Goal: Task Accomplishment & Management: Complete application form

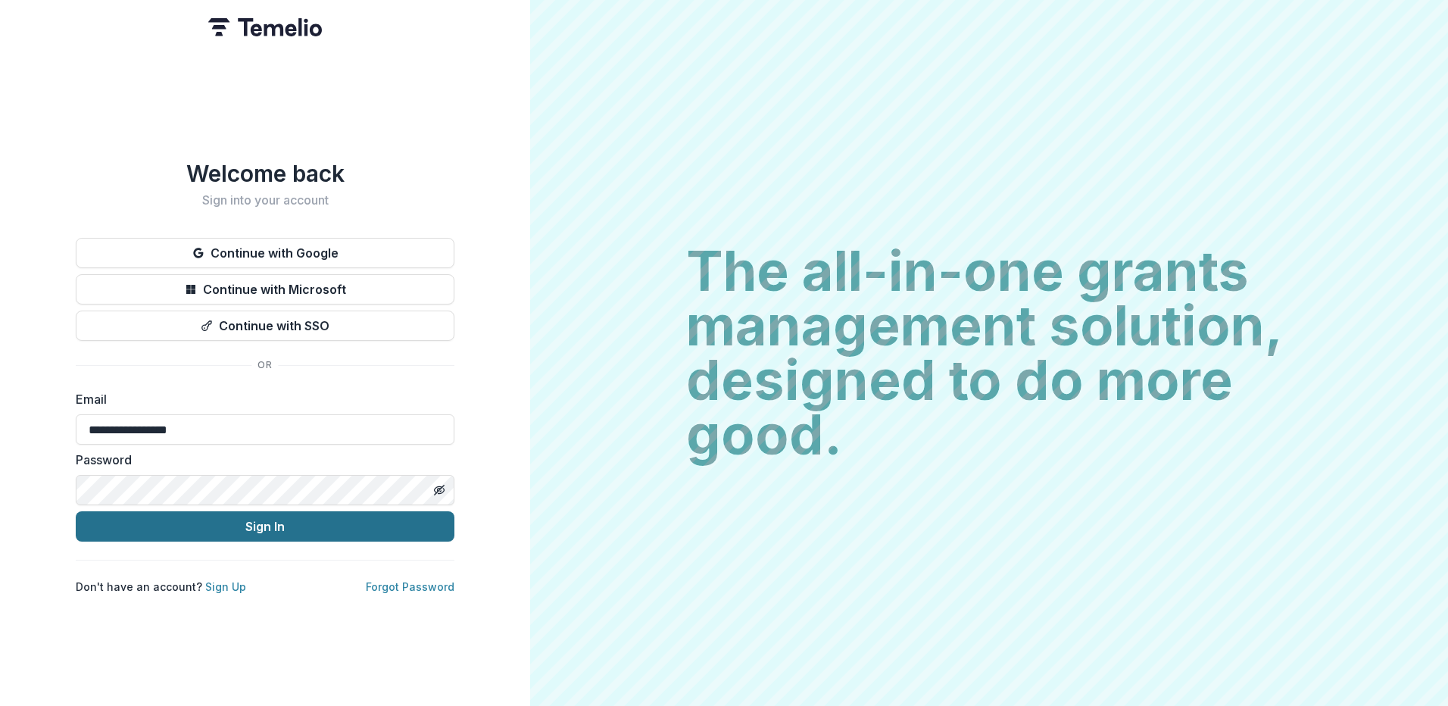
click at [361, 511] on button "Sign In" at bounding box center [265, 526] width 379 height 30
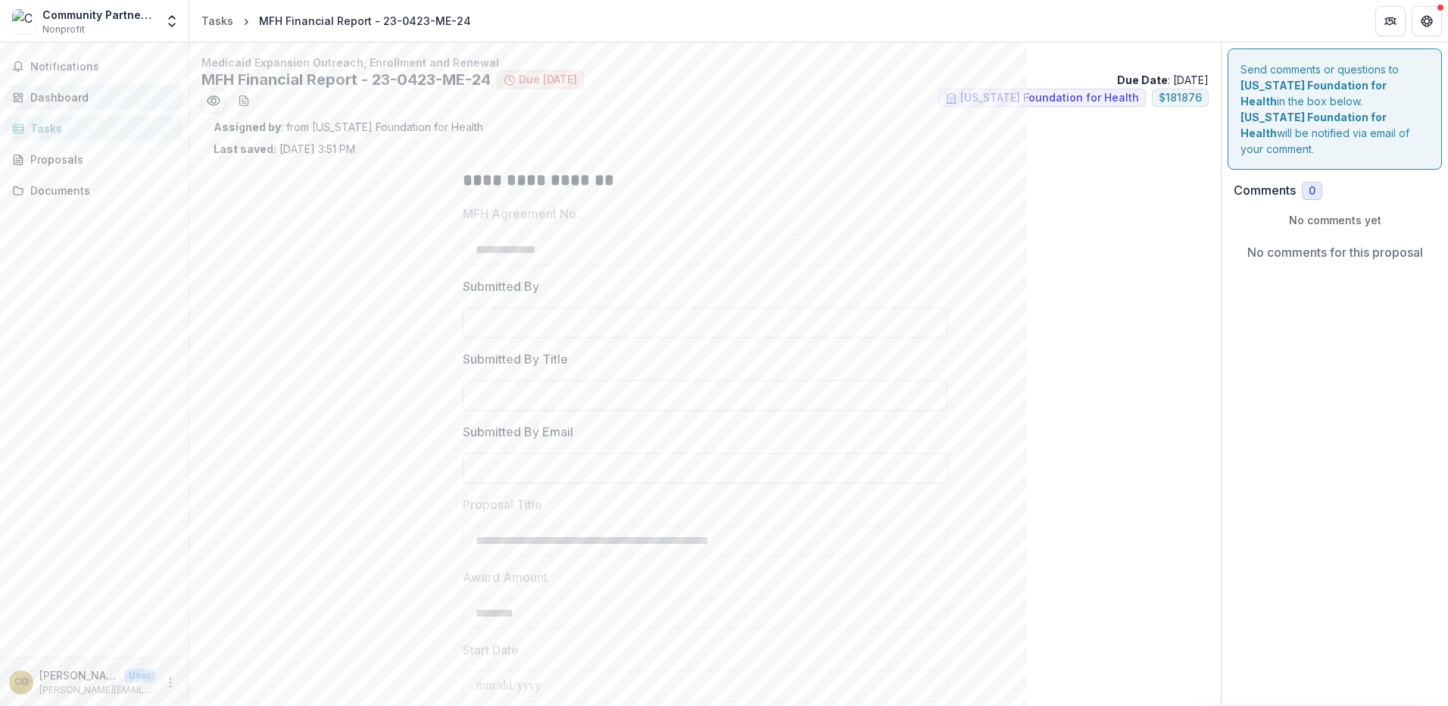
click at [72, 95] on div "Dashboard" at bounding box center [100, 97] width 140 height 16
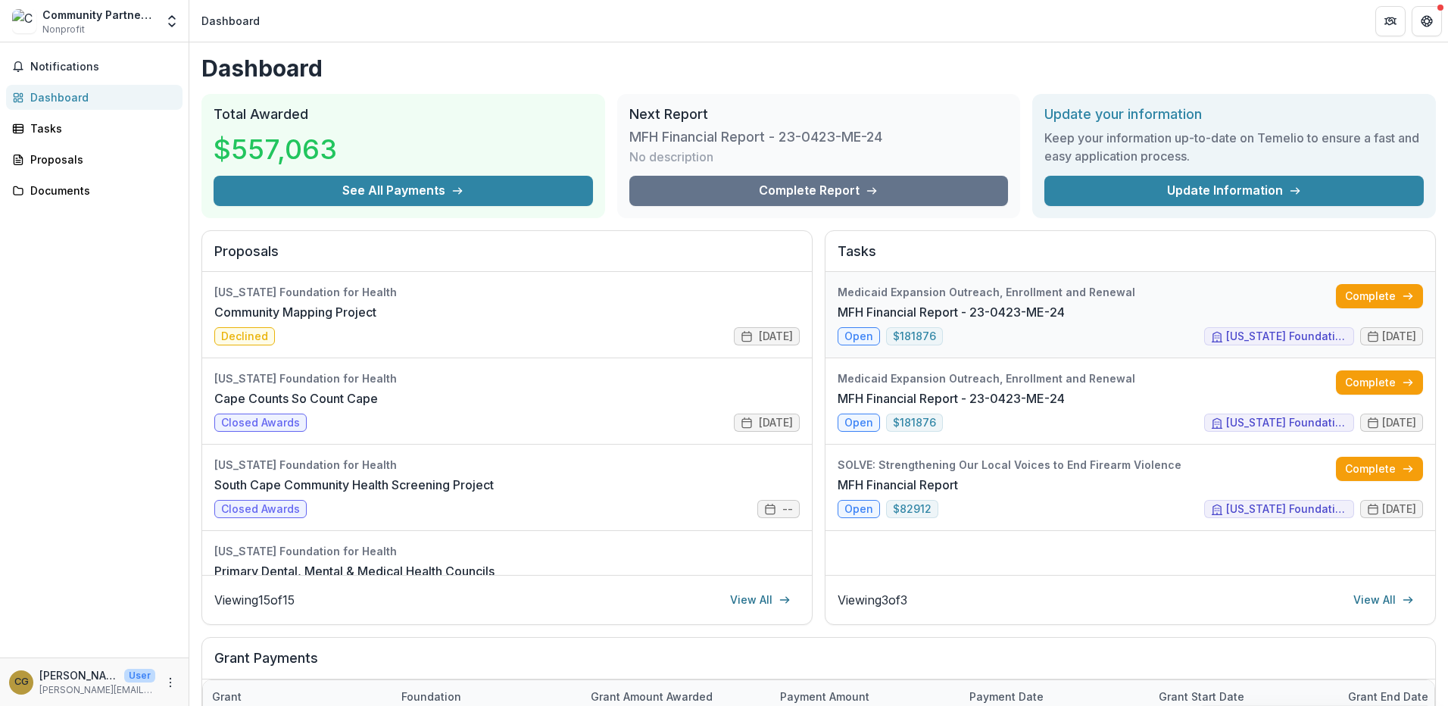
click at [864, 321] on link "MFH Financial Report - 23-0423-ME-24" at bounding box center [951, 312] width 227 height 18
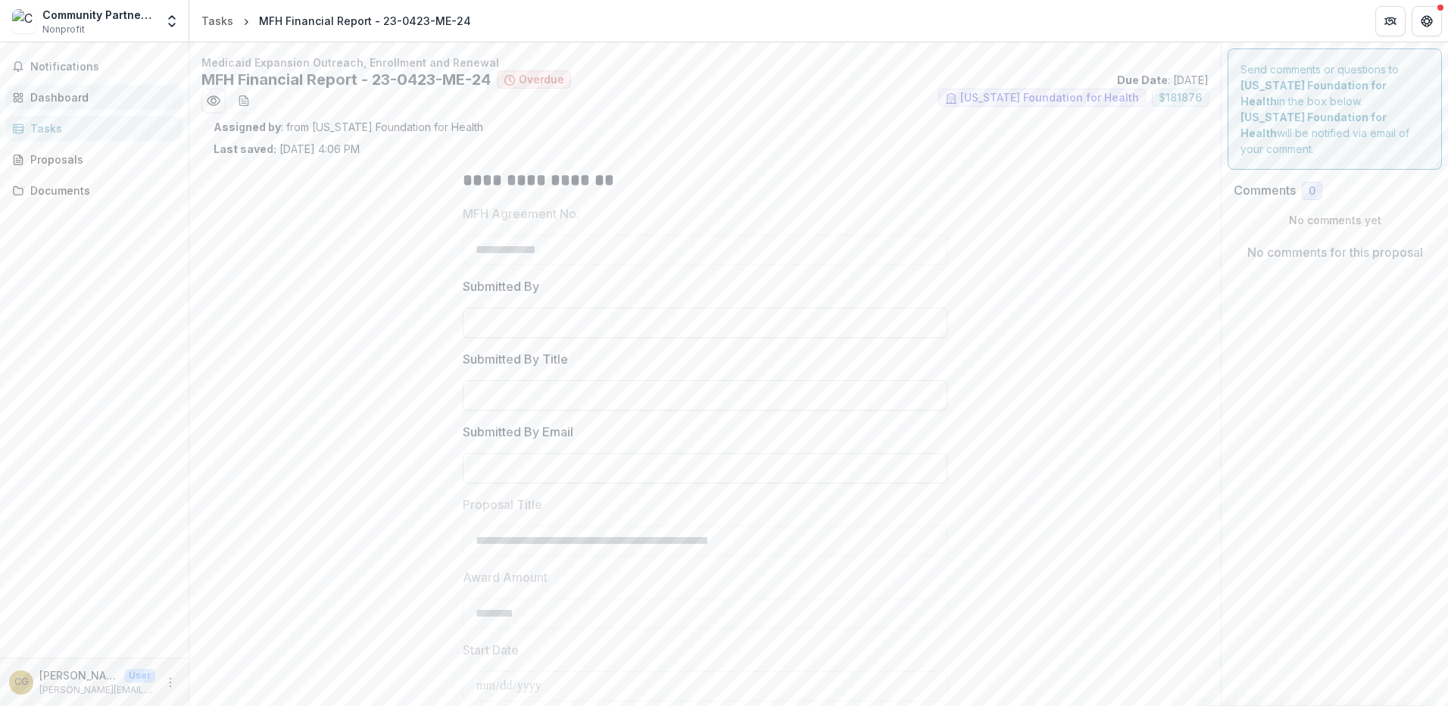
click at [66, 98] on div "Dashboard" at bounding box center [100, 97] width 140 height 16
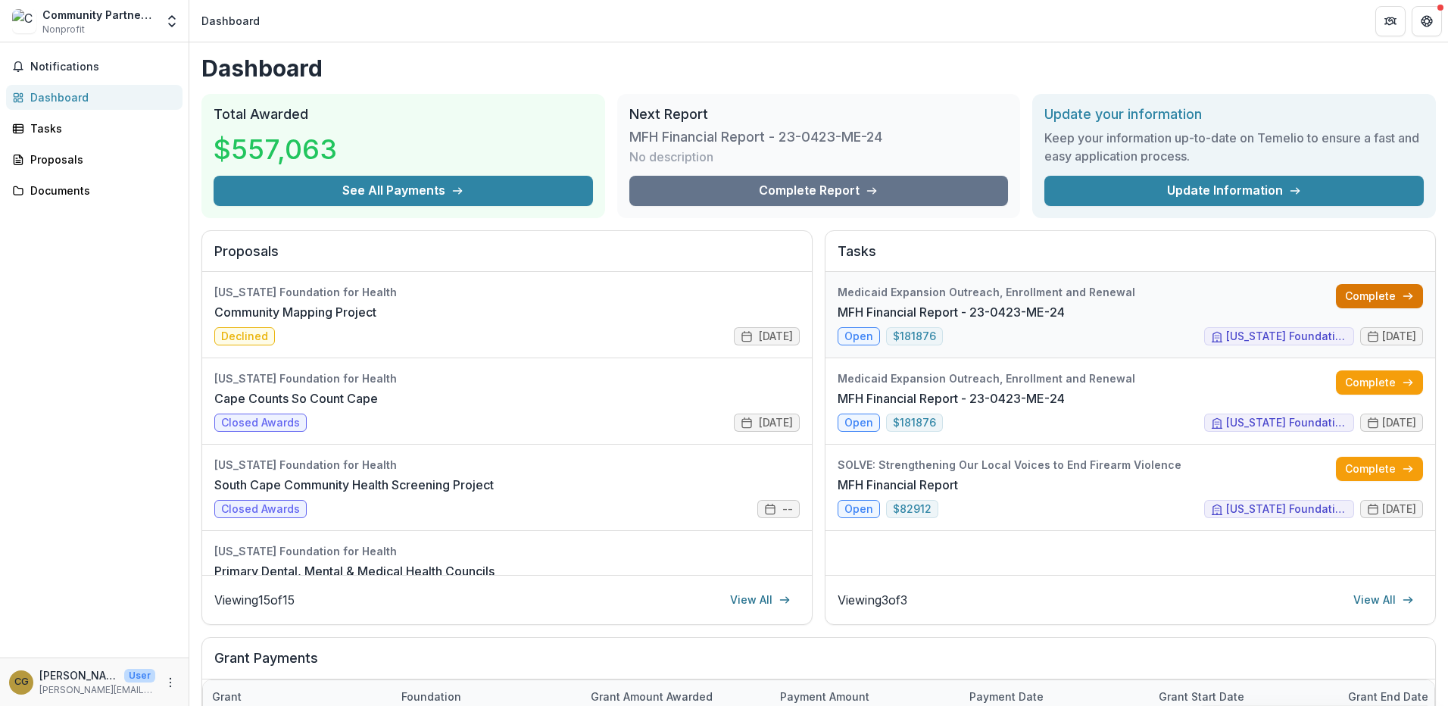
click at [1381, 301] on link "Complete" at bounding box center [1379, 296] width 87 height 24
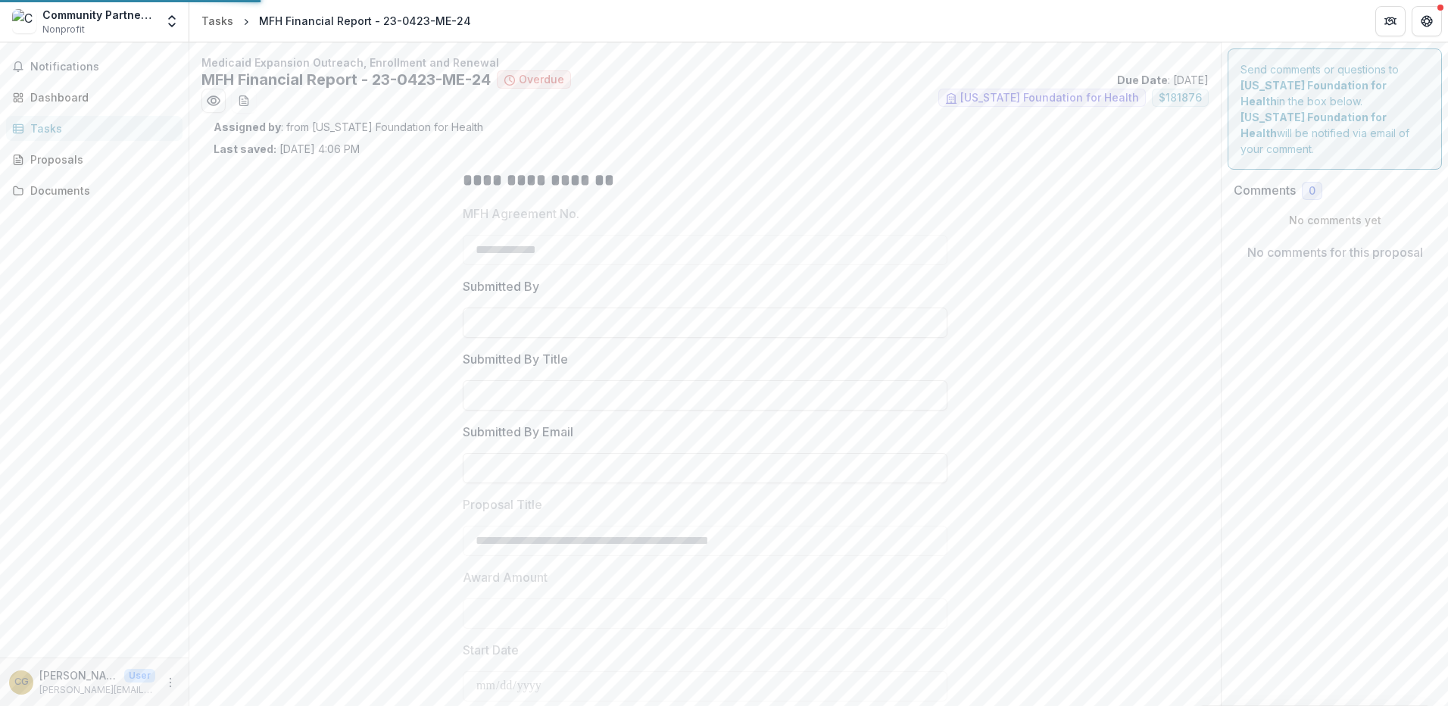
type input "********"
click at [77, 159] on div "Proposals" at bounding box center [100, 159] width 140 height 16
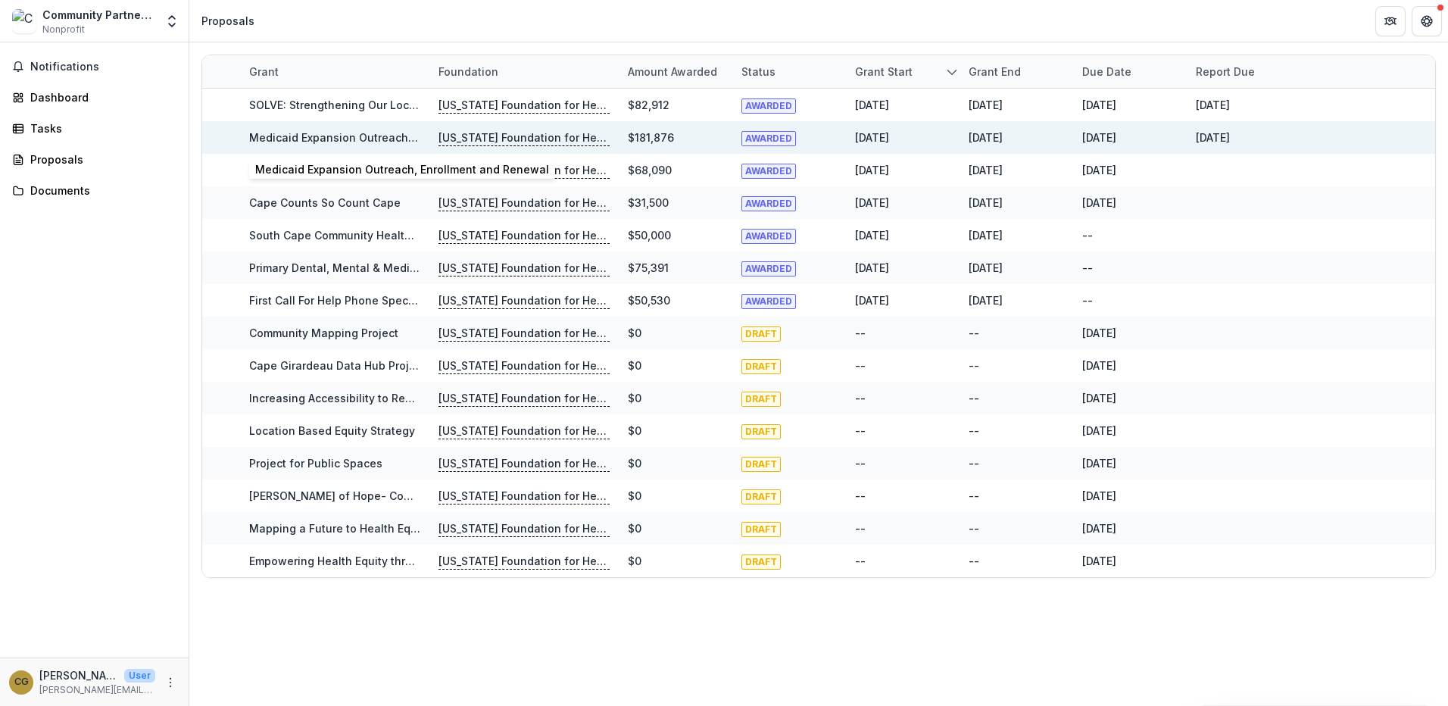
click at [315, 140] on link "Medicaid Expansion Outreach, Enrollment and Renewal" at bounding box center [396, 137] width 294 height 13
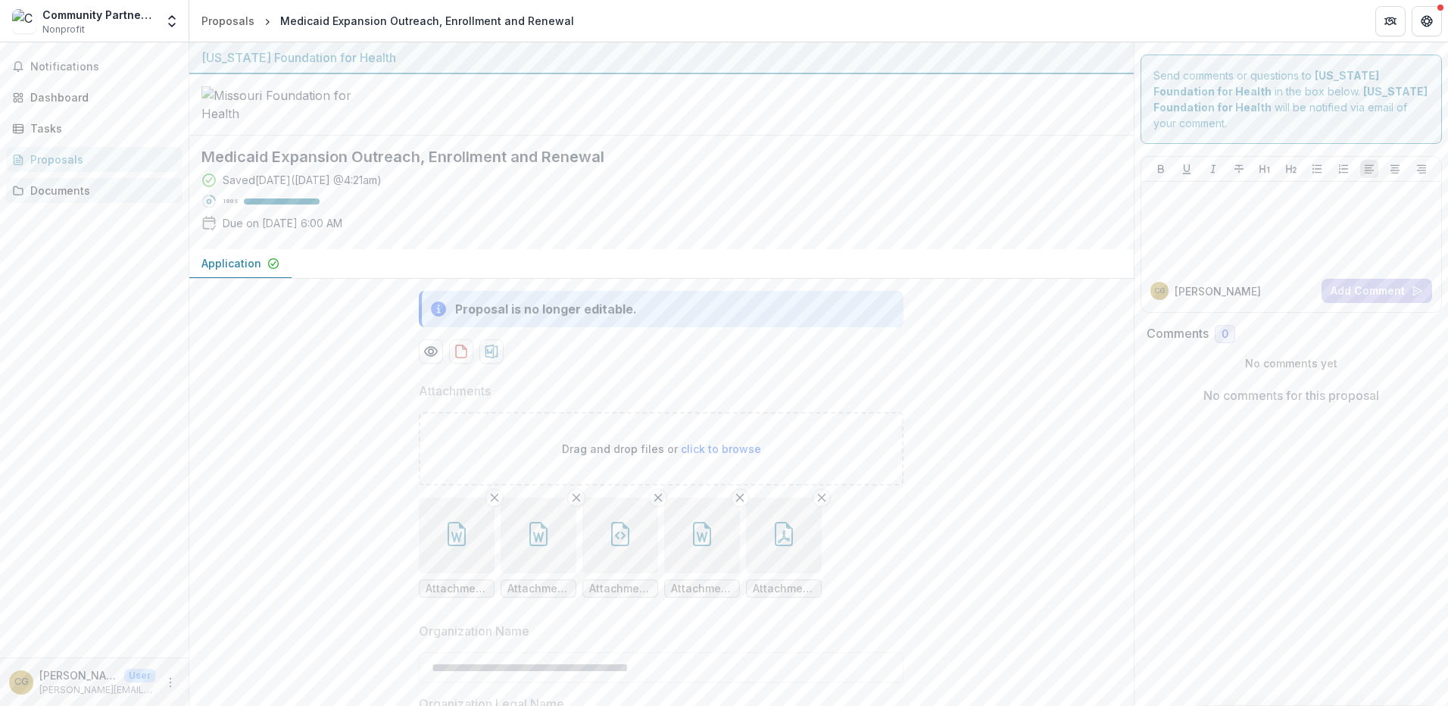
click at [64, 192] on div "Documents" at bounding box center [100, 191] width 140 height 16
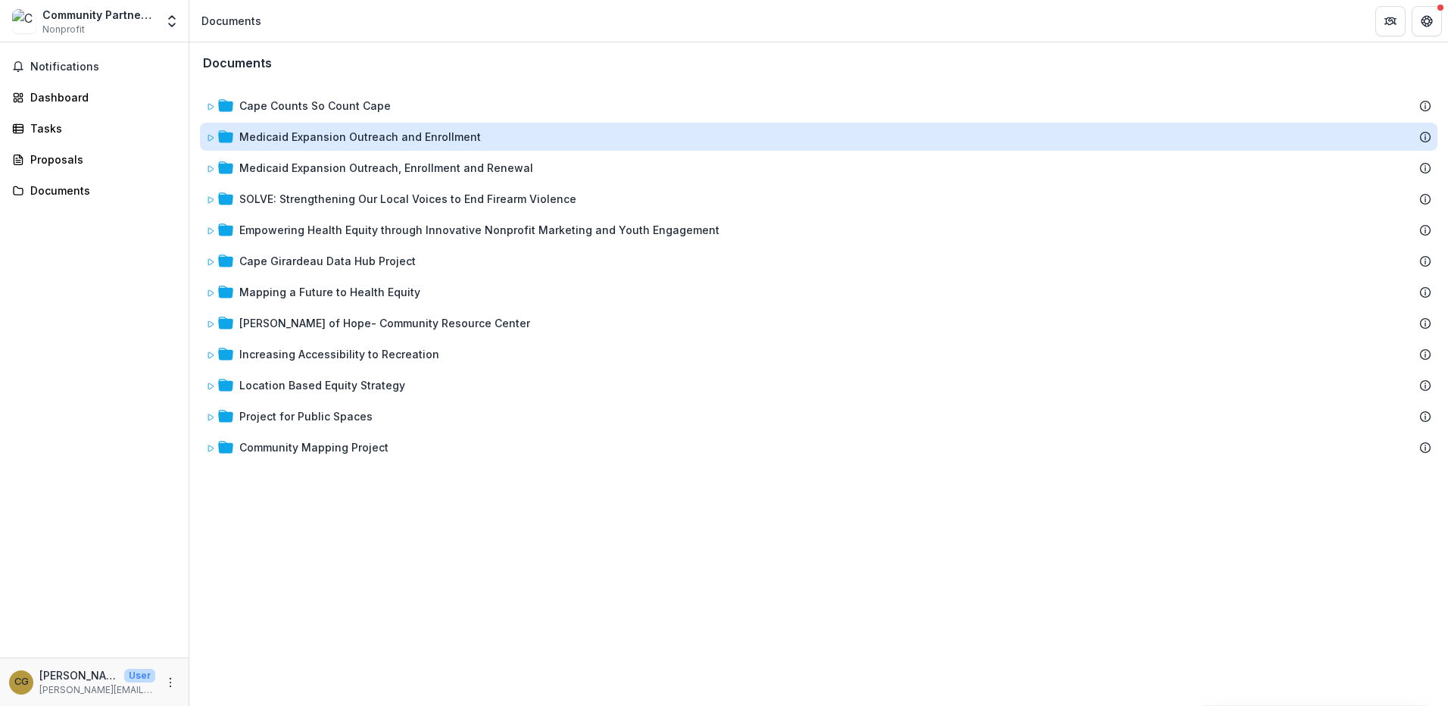
click at [318, 130] on div "Medicaid Expansion Outreach and Enrollment" at bounding box center [360, 137] width 242 height 16
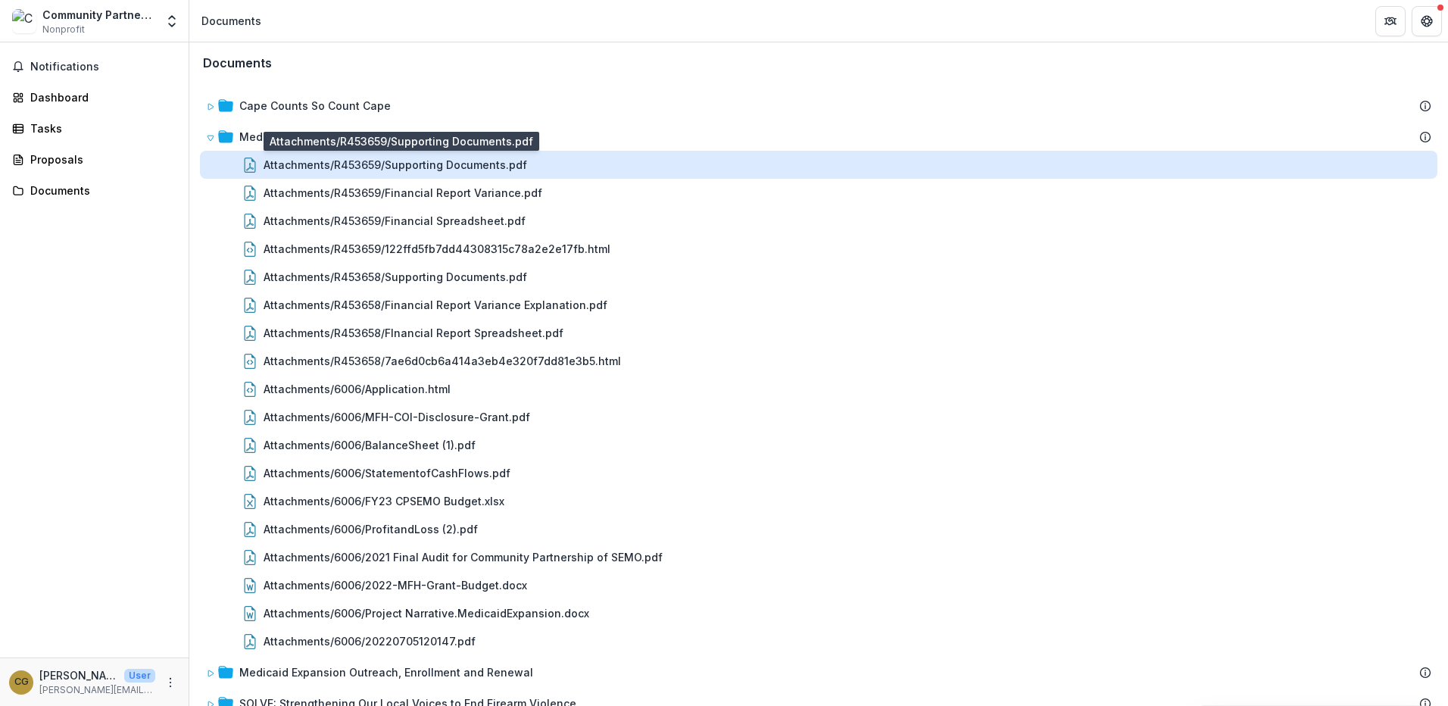
click at [398, 168] on div "Attachments/R453659/Supporting Documents.pdf" at bounding box center [396, 165] width 264 height 16
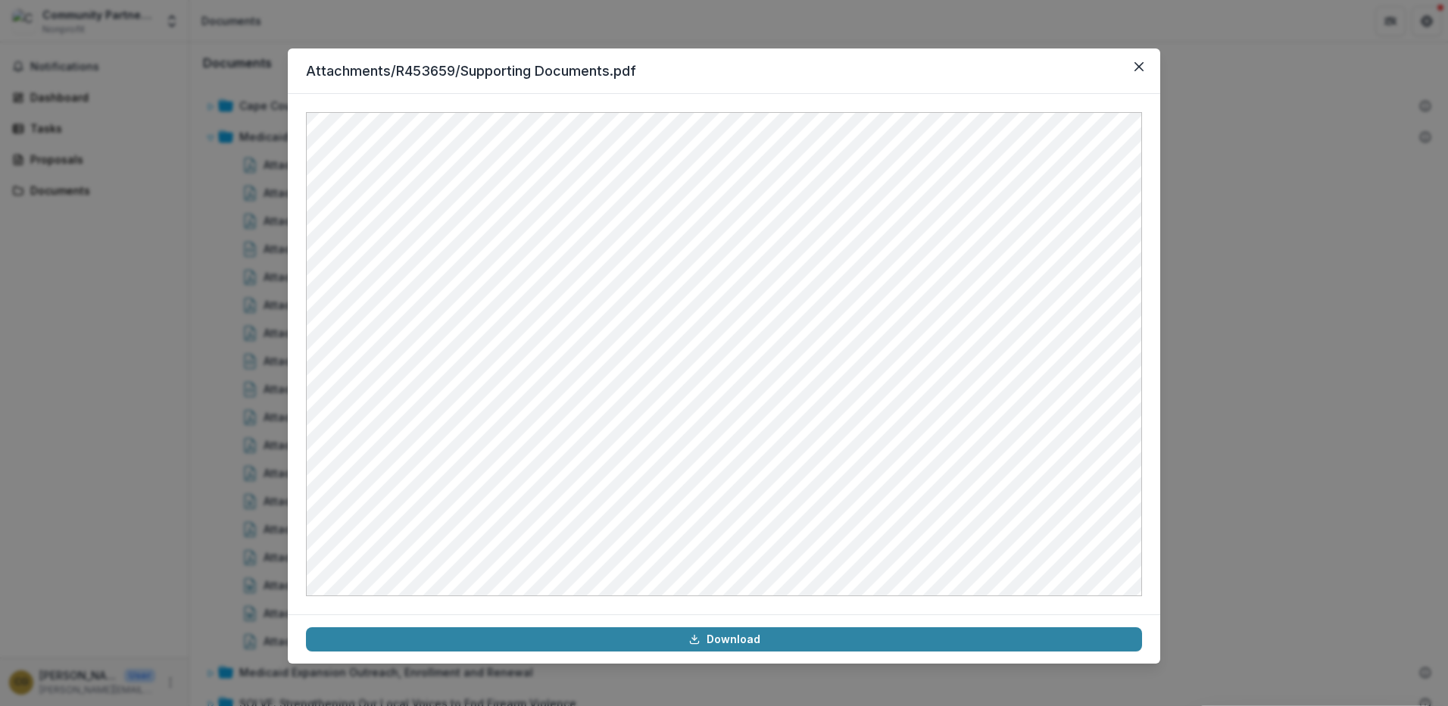
click at [244, 141] on div "Attachments/R453659/Supporting Documents.pdf Download" at bounding box center [724, 353] width 1448 height 706
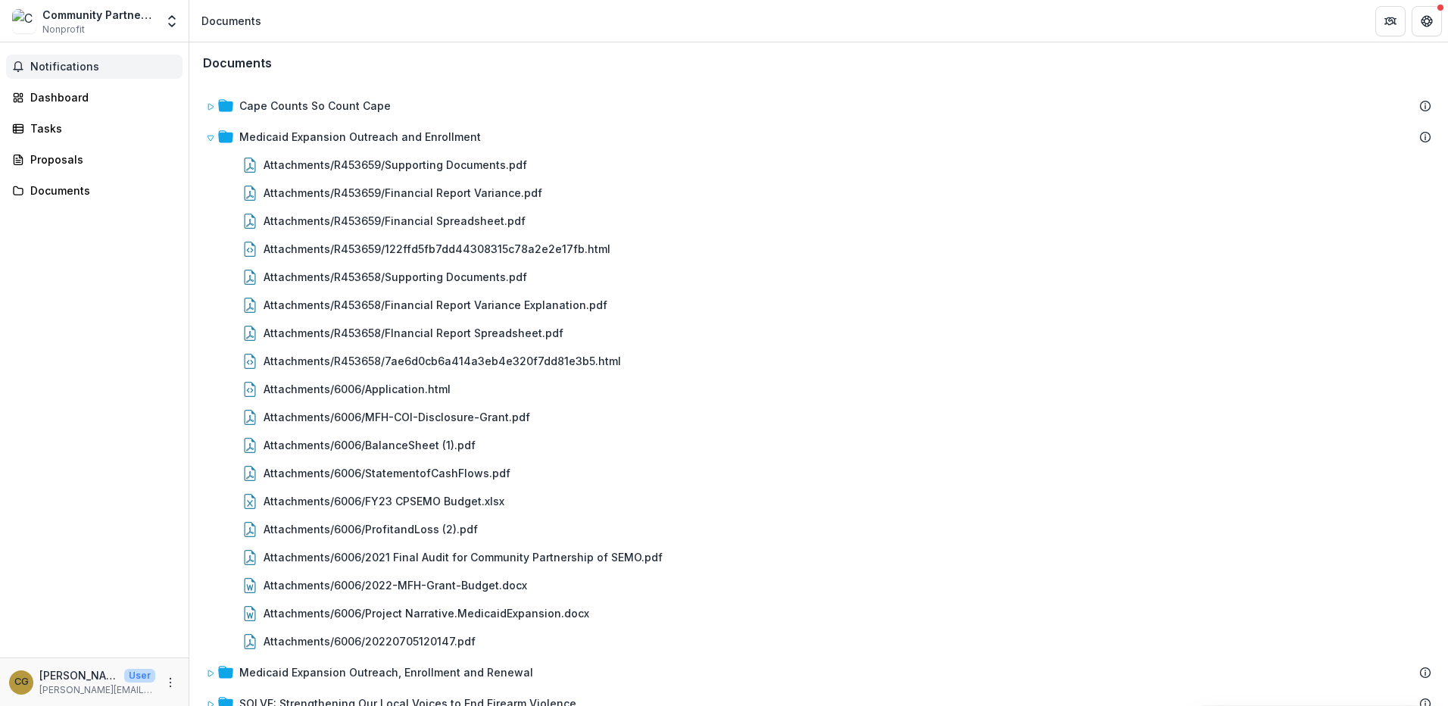
click at [35, 63] on span "Notifications" at bounding box center [103, 67] width 146 height 13
click at [51, 95] on div "Dashboard" at bounding box center [100, 97] width 140 height 16
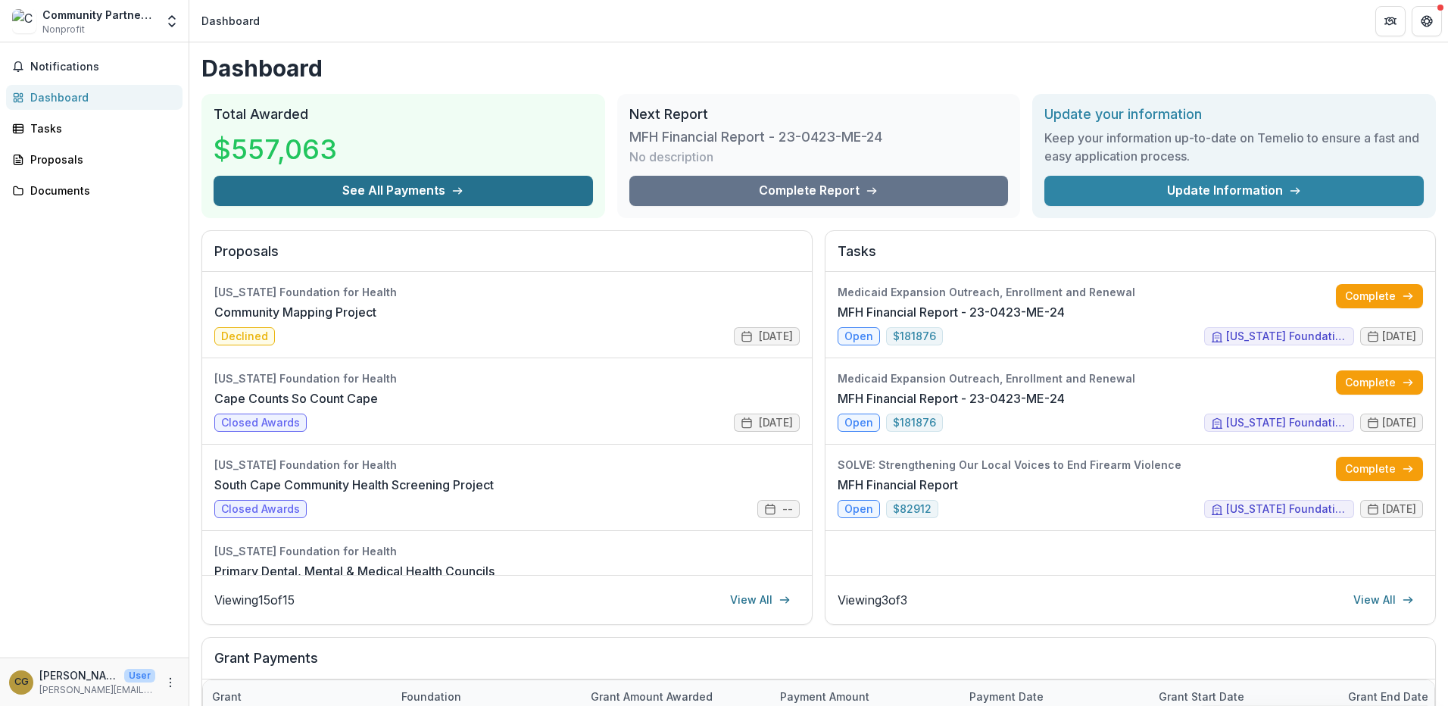
click at [413, 191] on button "See All Payments" at bounding box center [403, 191] width 379 height 30
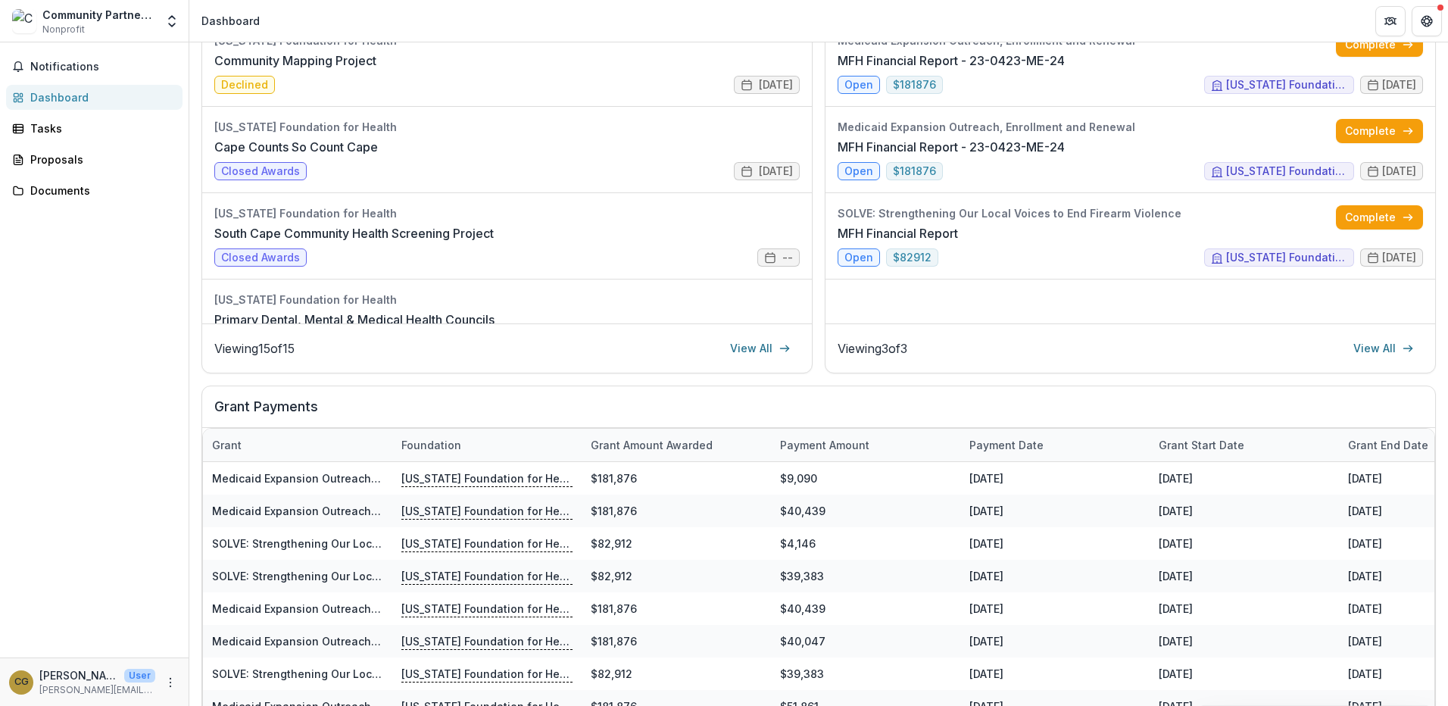
scroll to position [320, 0]
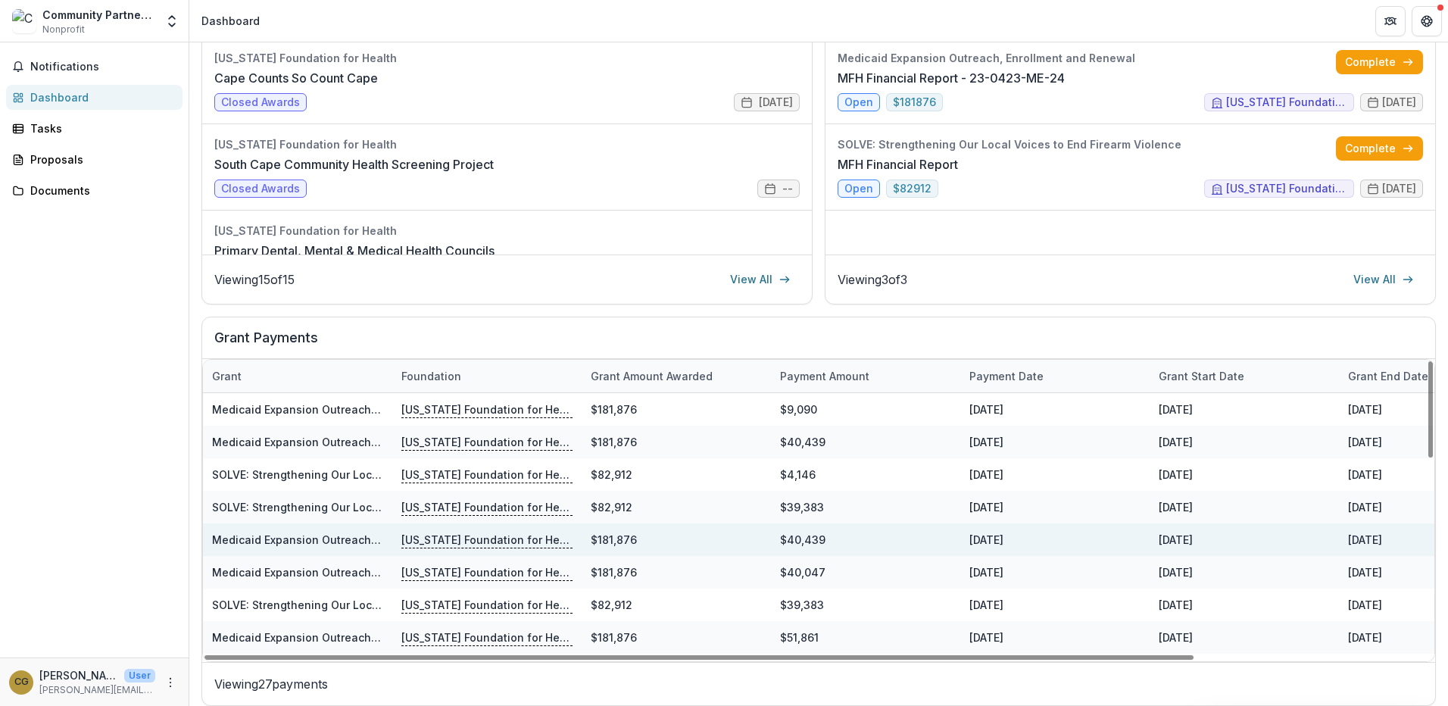
click at [314, 542] on link "Medicaid Expansion Outreach, Enrollment and Renewal" at bounding box center [359, 539] width 294 height 13
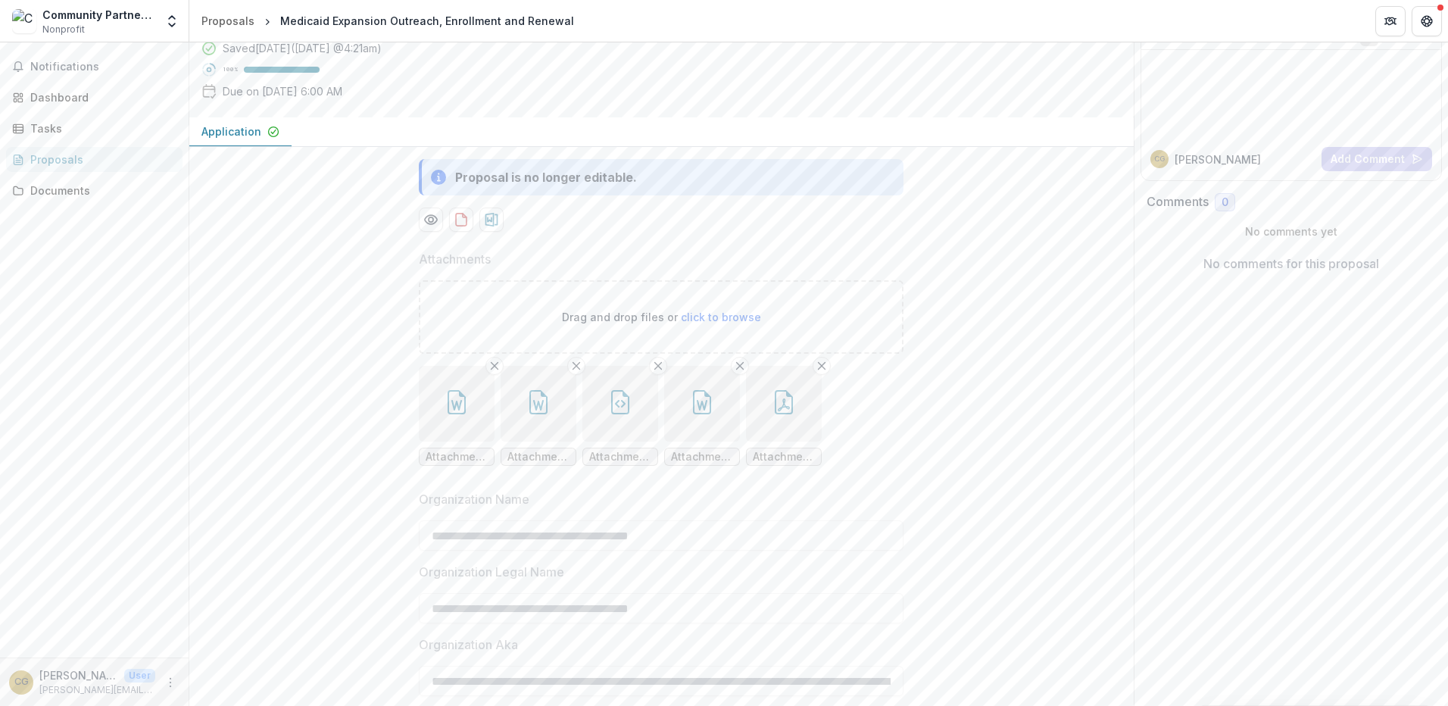
scroll to position [17, 0]
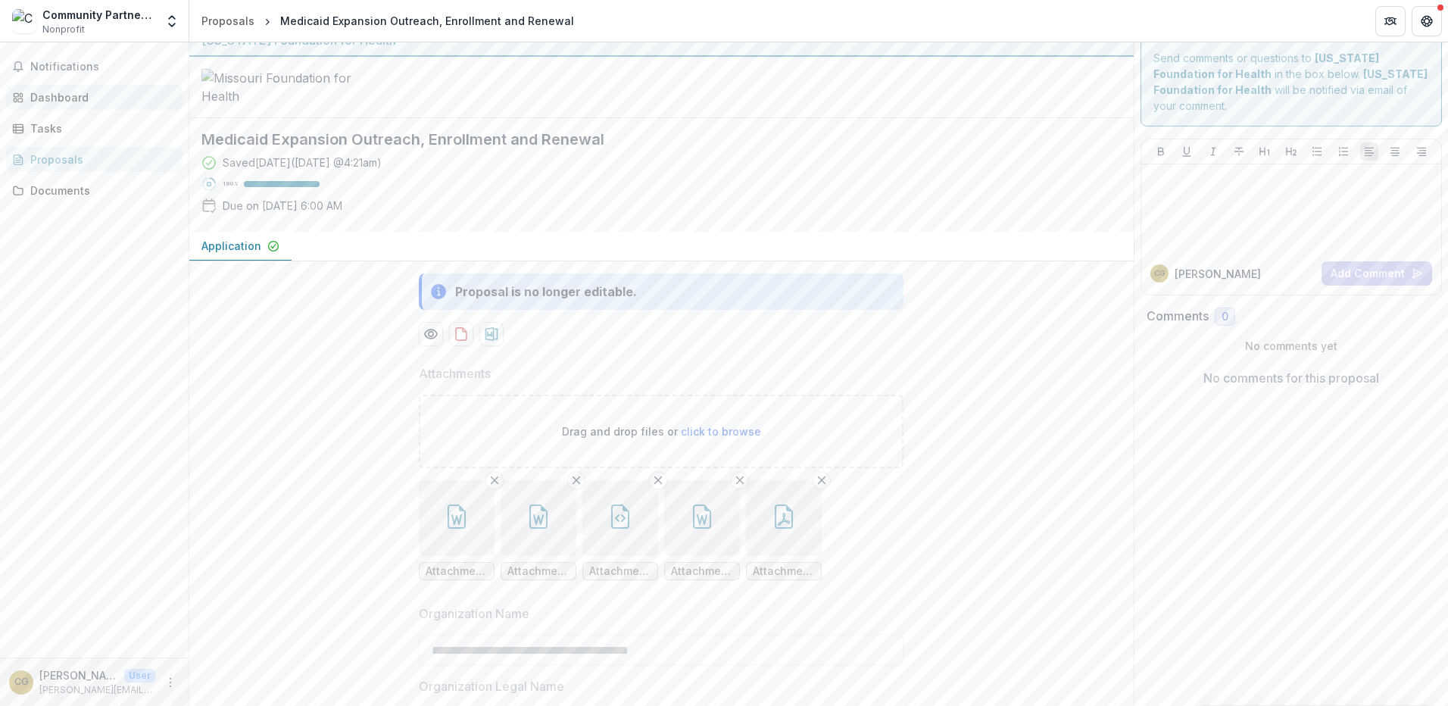
click at [62, 95] on div "Dashboard" at bounding box center [100, 97] width 140 height 16
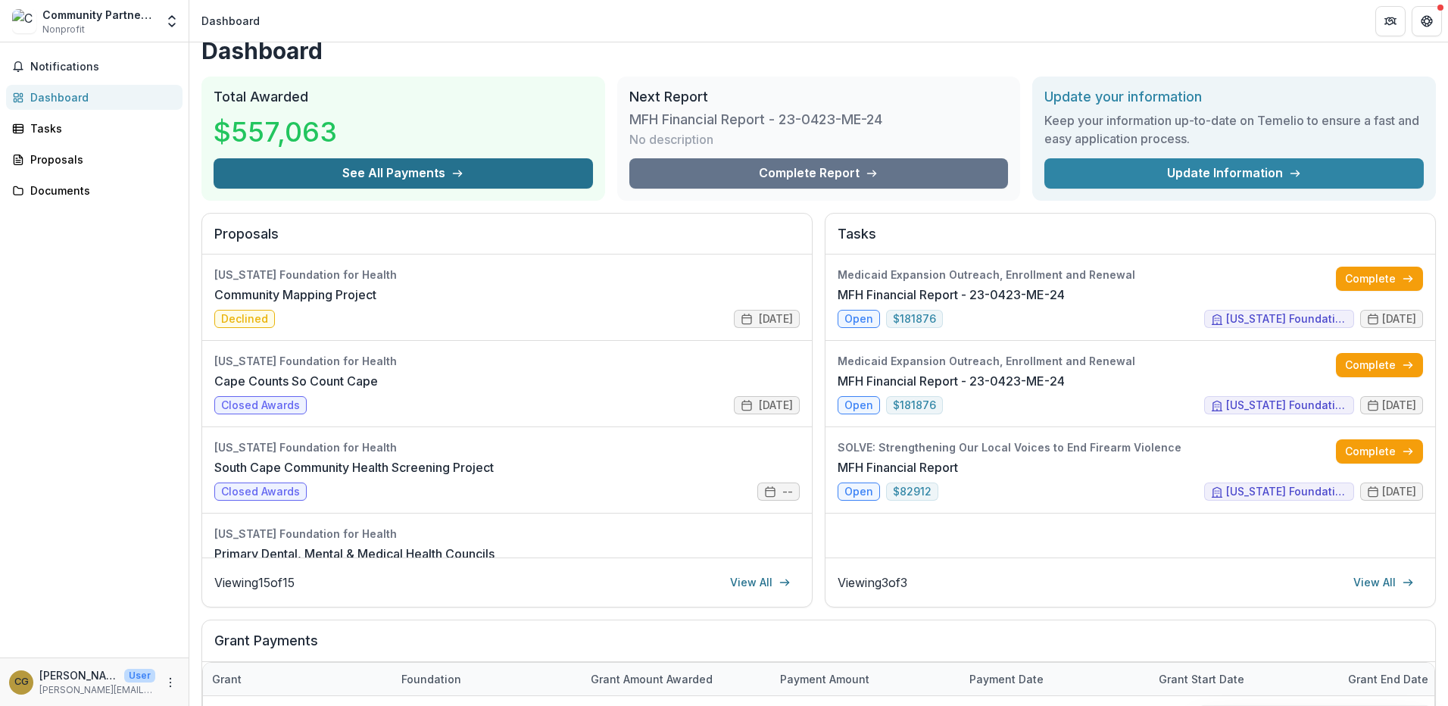
click at [304, 182] on button "See All Payments" at bounding box center [403, 173] width 379 height 30
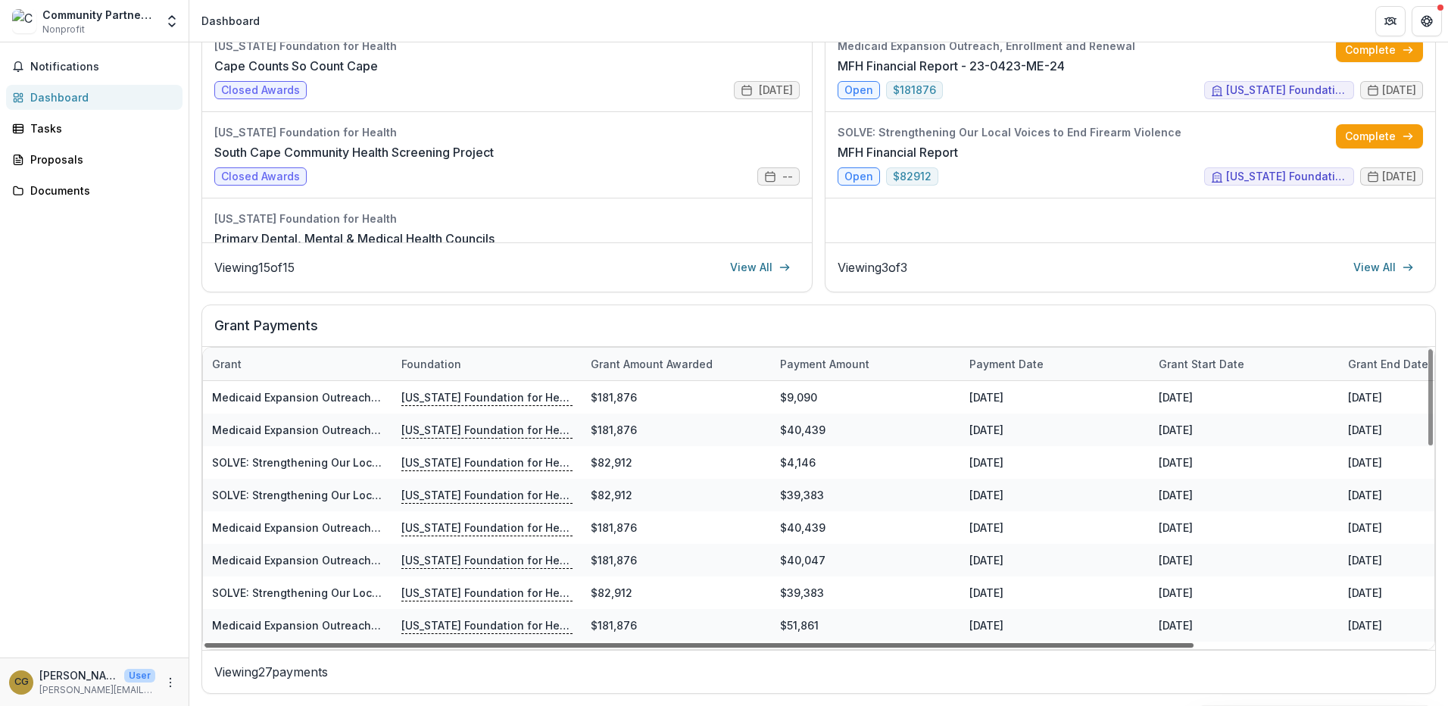
drag, startPoint x: 998, startPoint y: 642, endPoint x: 926, endPoint y: 649, distance: 72.3
click at [926, 648] on div at bounding box center [699, 645] width 989 height 5
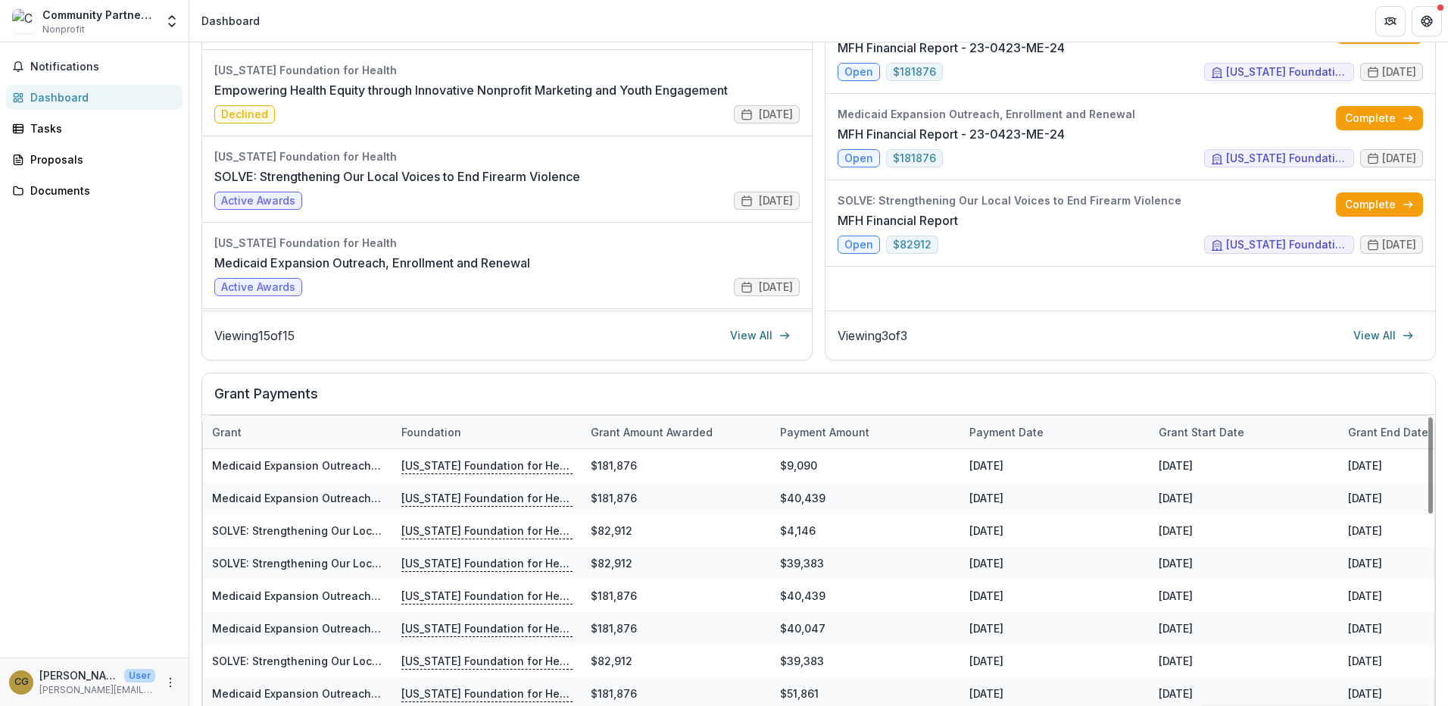
scroll to position [333, 0]
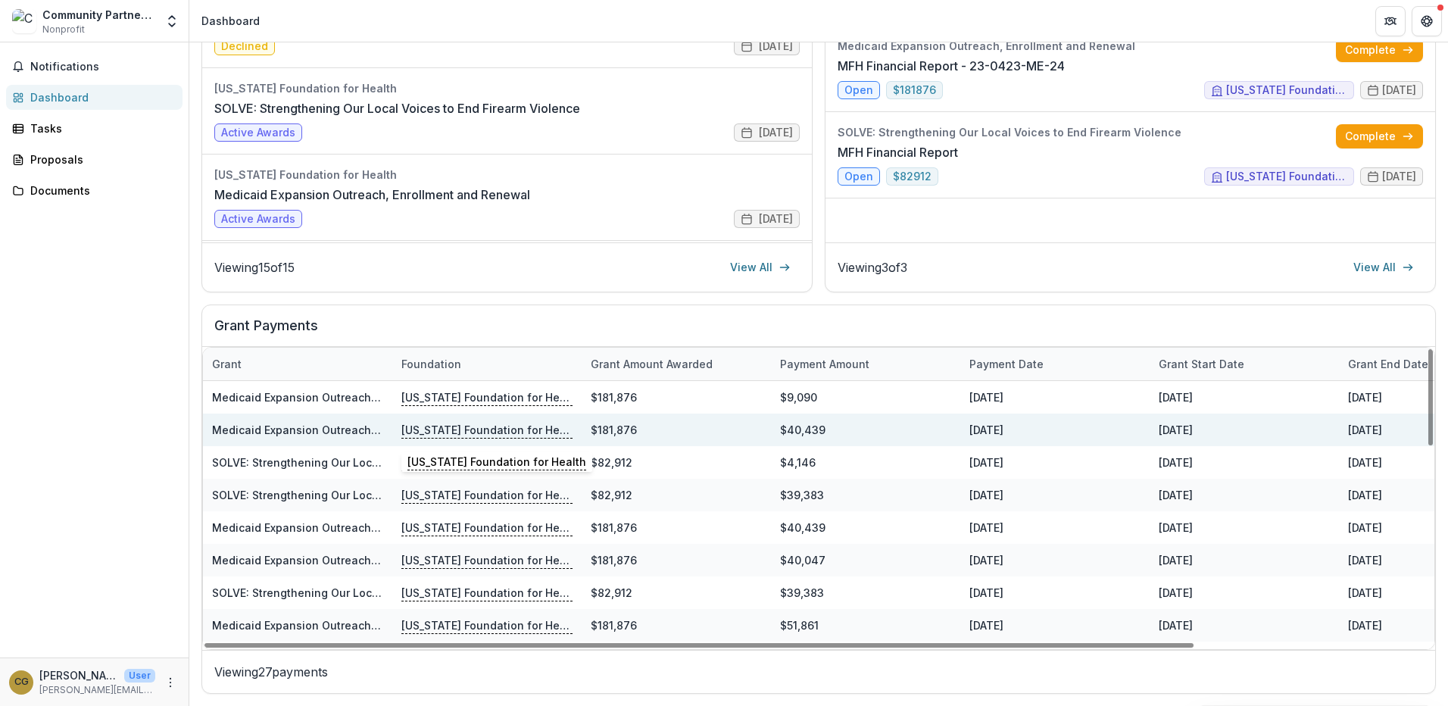
click at [486, 423] on p "Missouri Foundation for Health" at bounding box center [486, 429] width 171 height 17
click at [664, 435] on div "$181,876" at bounding box center [676, 430] width 189 height 33
click at [339, 430] on link "Medicaid Expansion Outreach, Enrollment and Renewal" at bounding box center [359, 429] width 294 height 13
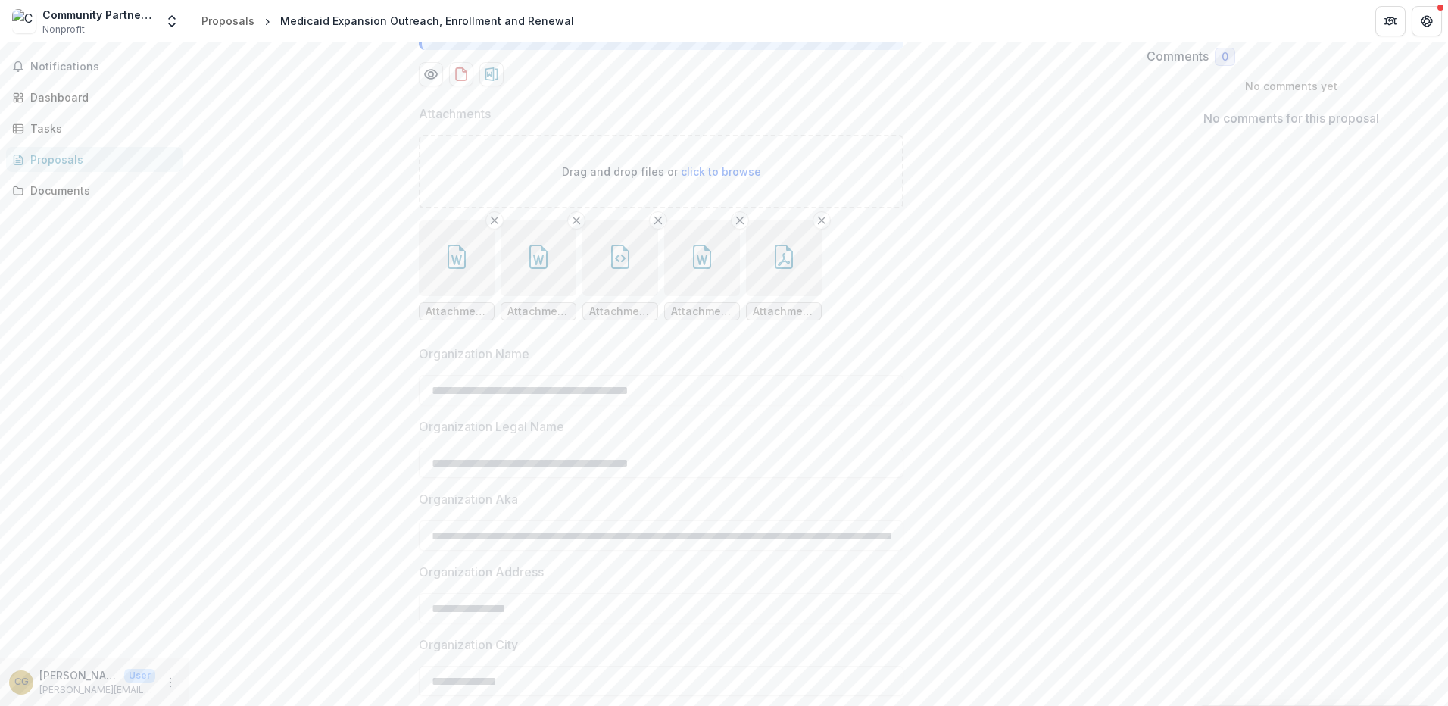
scroll to position [211, 0]
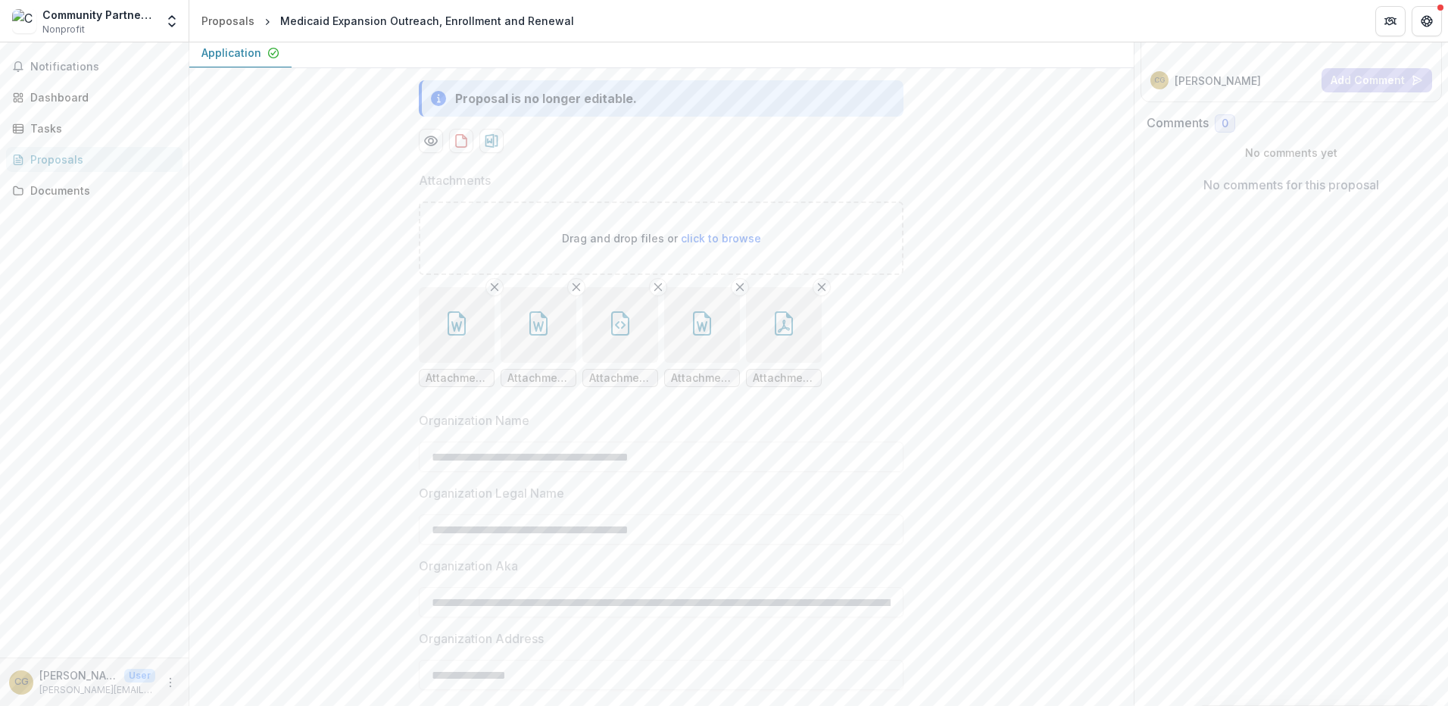
click at [445, 336] on icon "button" at bounding box center [457, 323] width 24 height 24
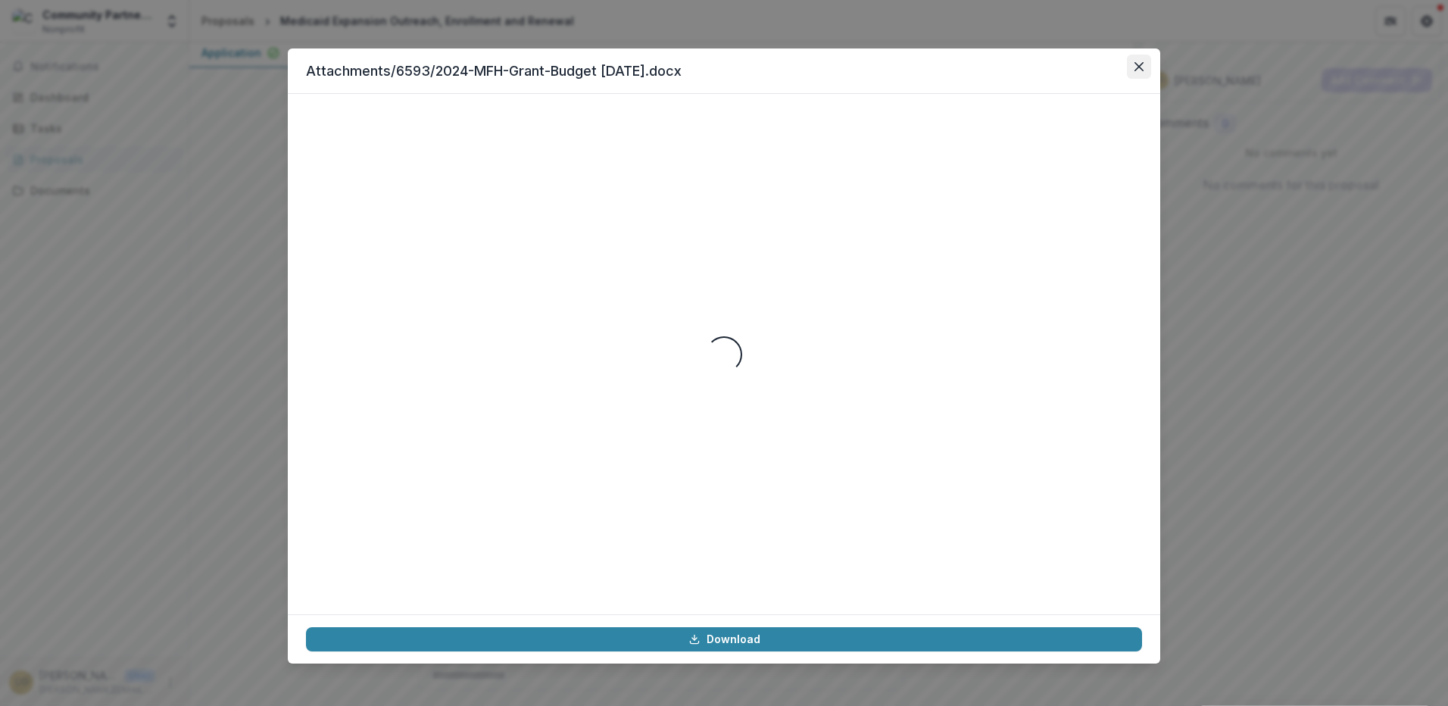
click at [1138, 71] on button "Close" at bounding box center [1139, 67] width 24 height 24
